Goal: Task Accomplishment & Management: Use online tool/utility

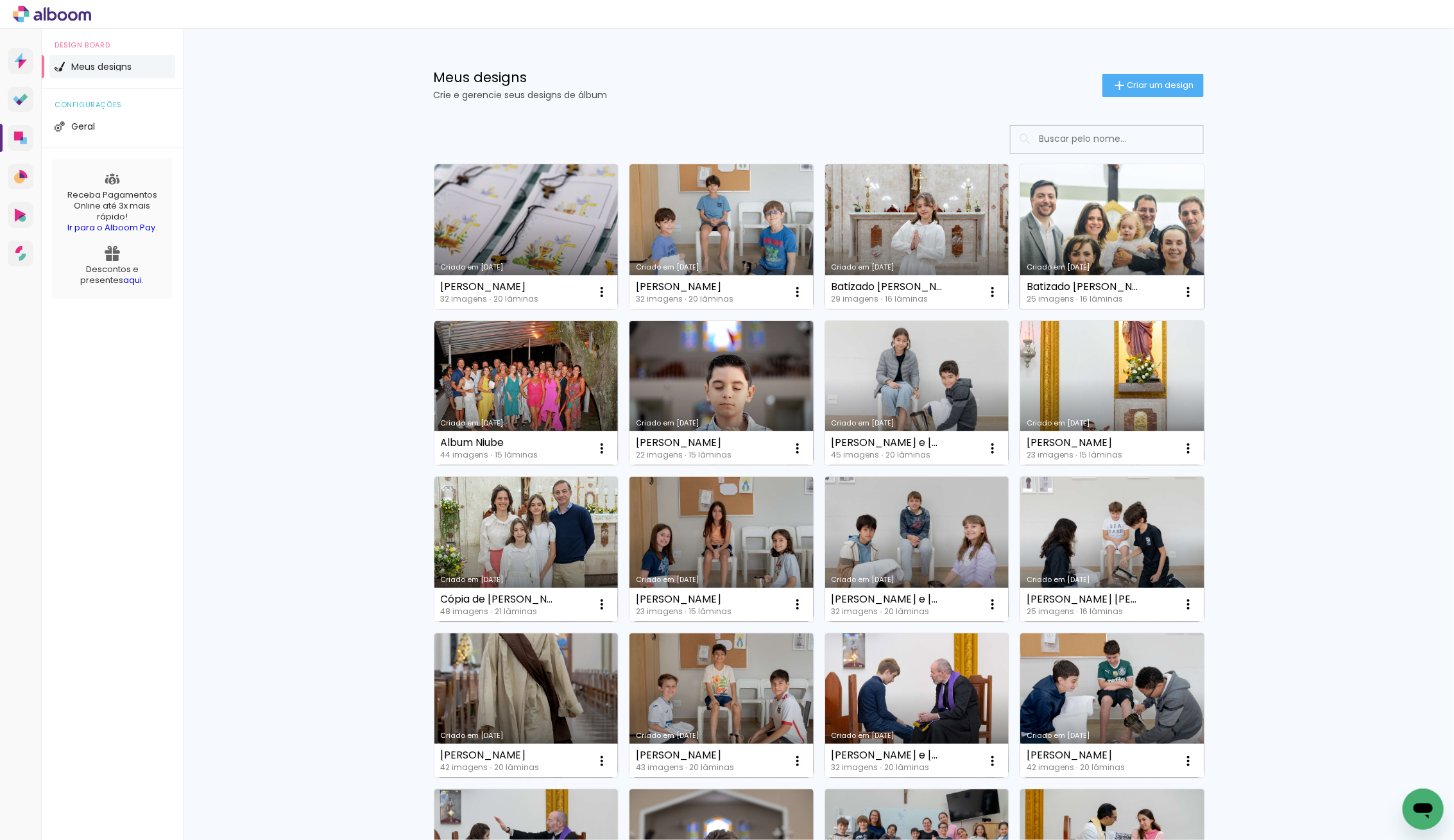
click at [1109, 243] on link "Criado em [DATE]" at bounding box center [1113, 237] width 184 height 145
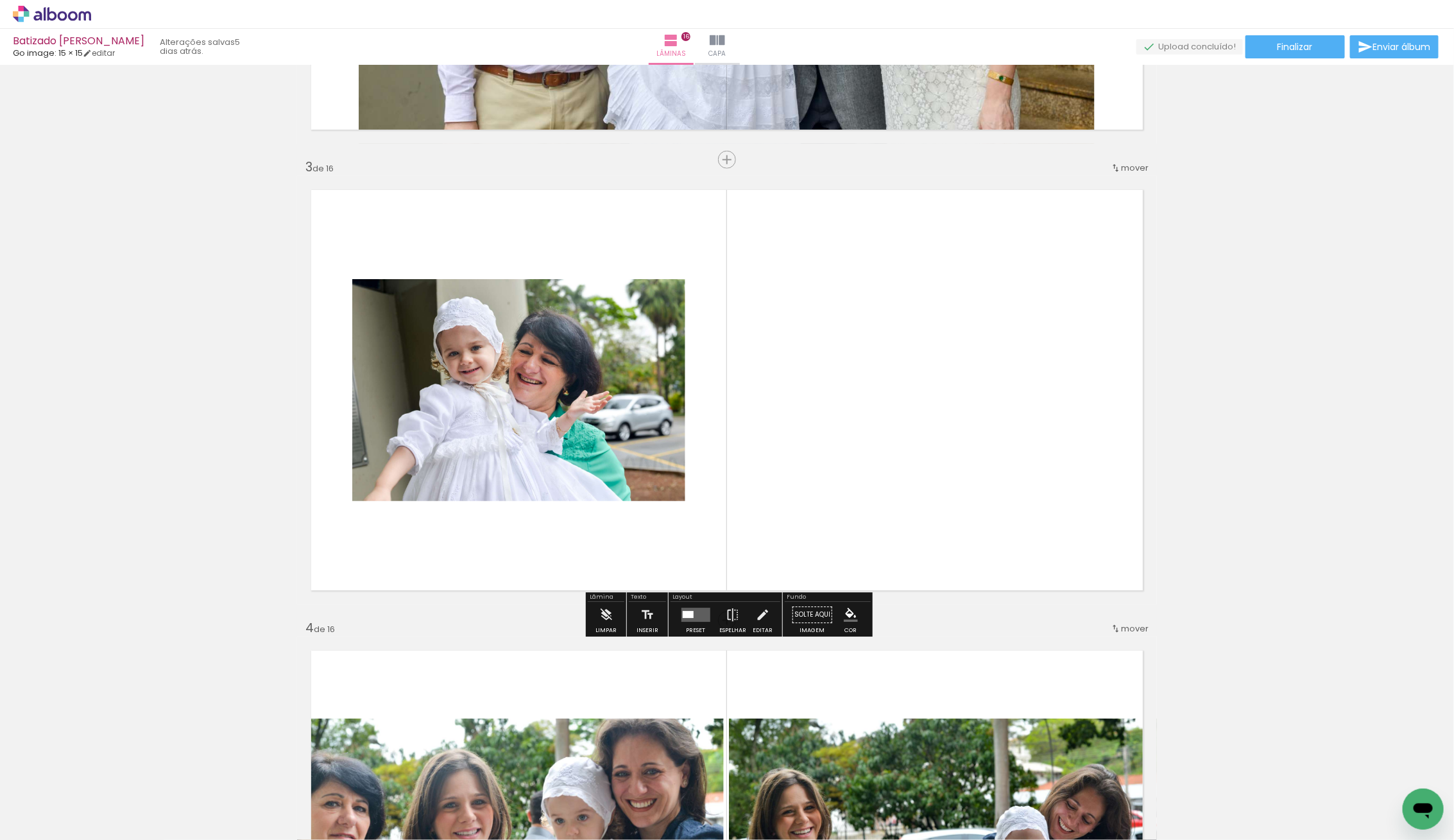
scroll to position [853, 0]
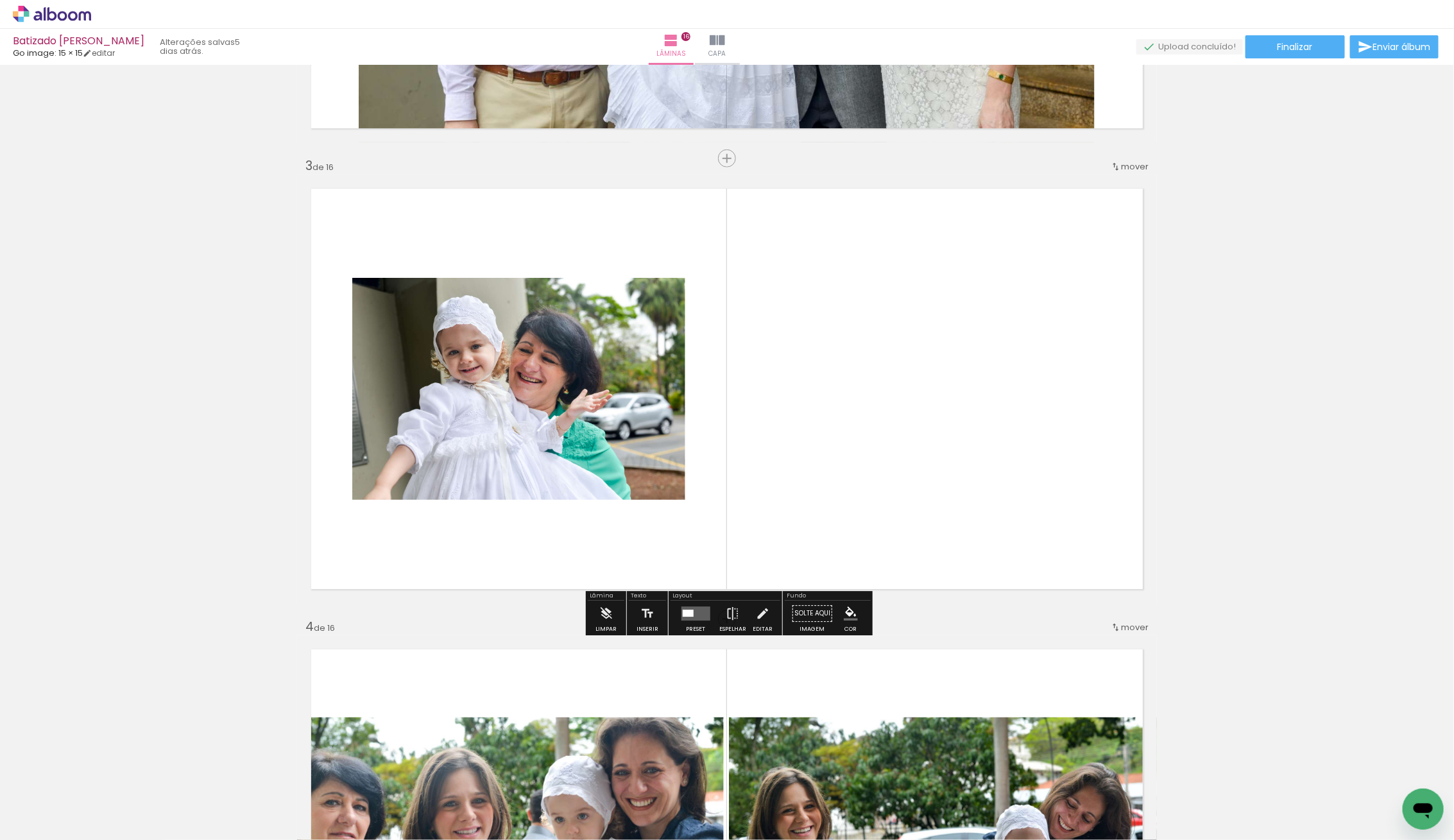
scroll to position [851, 0]
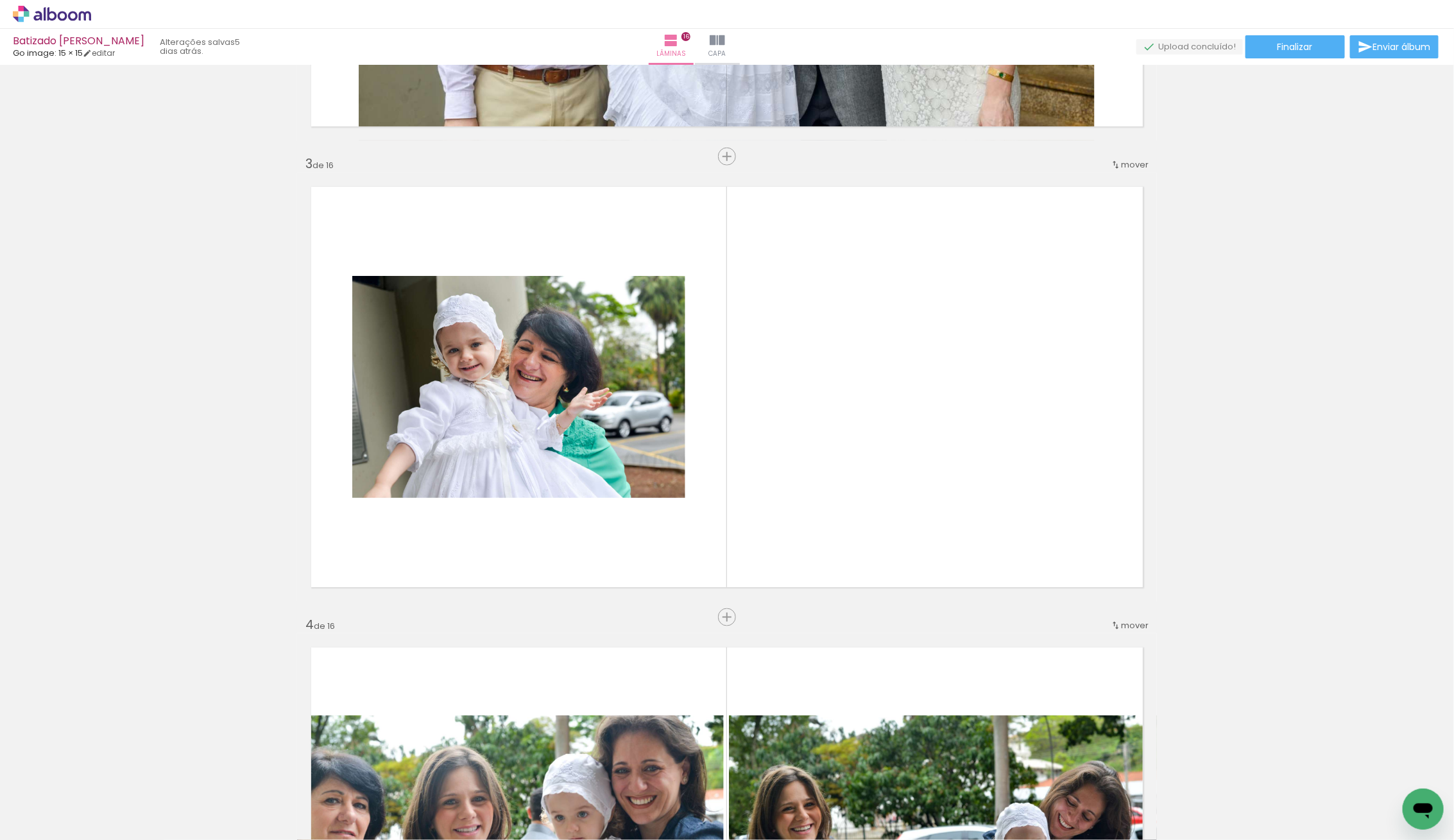
click at [69, 802] on iron-icon at bounding box center [65, 802] width 10 height 10
click at [0, 0] on slot "Não utilizadas" at bounding box center [0, 0] width 0 height 0
type input "Não utilizadas"
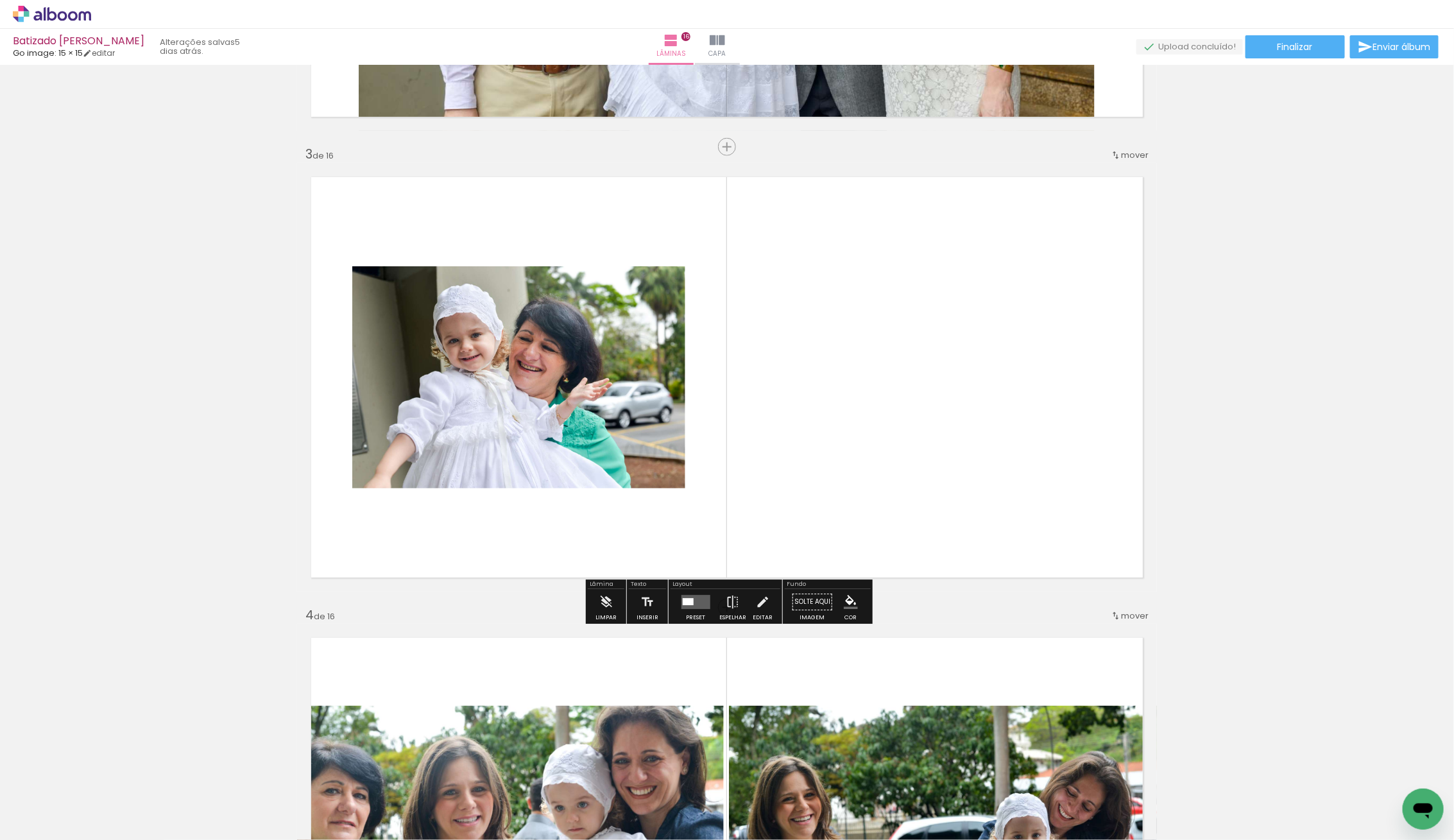
scroll to position [865, 0]
